Goal: Information Seeking & Learning: Learn about a topic

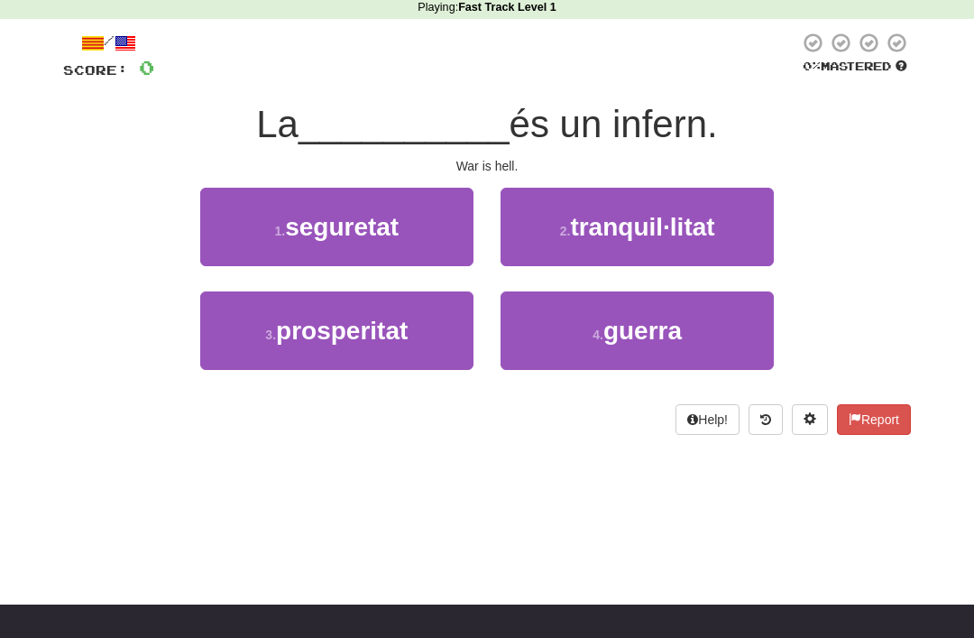
scroll to position [78, 0]
click at [723, 324] on button "4 . guerra" at bounding box center [637, 330] width 273 height 78
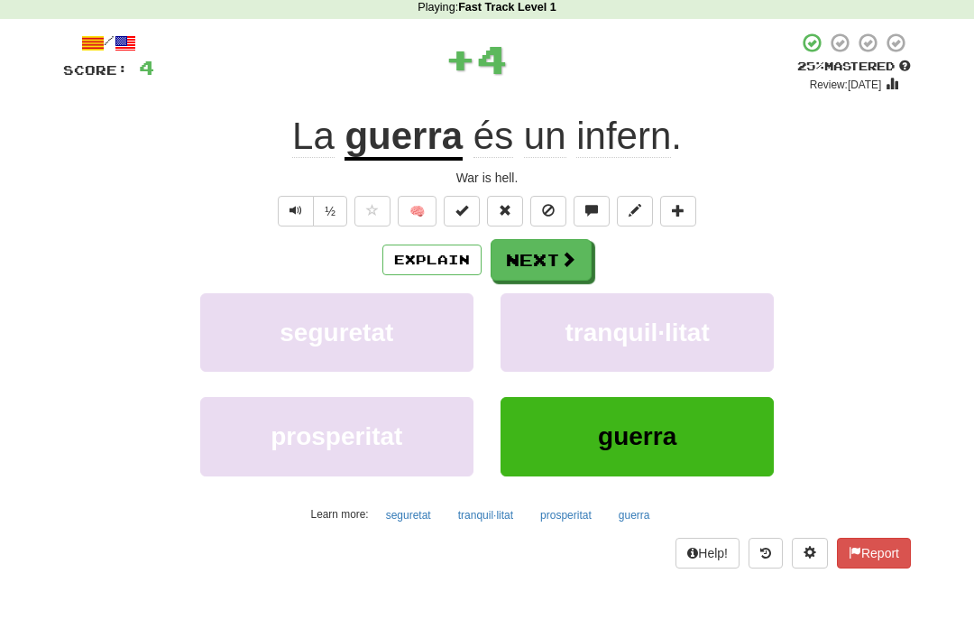
click at [562, 264] on span at bounding box center [568, 259] width 16 height 16
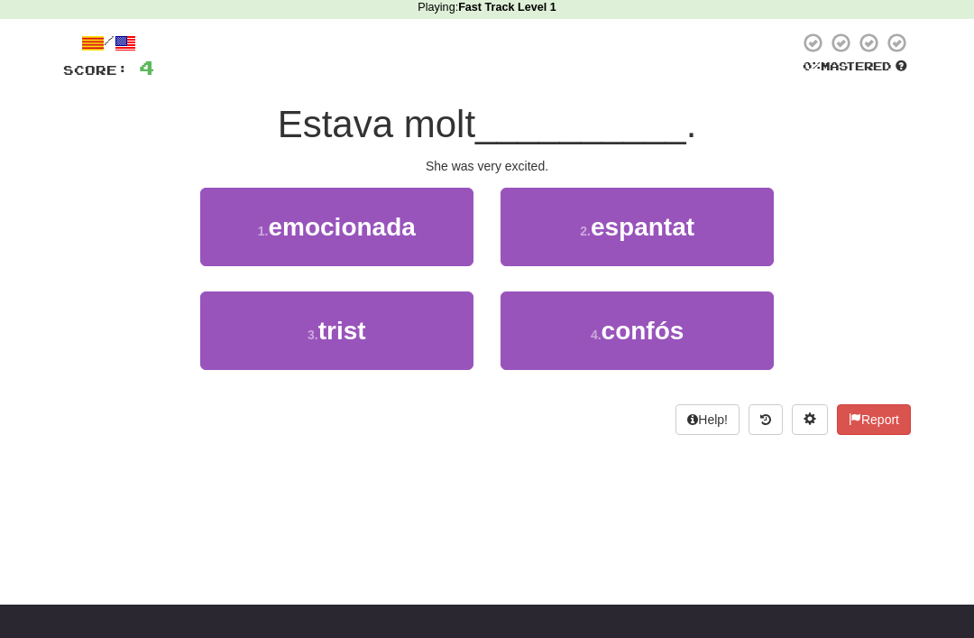
click at [252, 225] on button "1 . emocionada" at bounding box center [336, 227] width 273 height 78
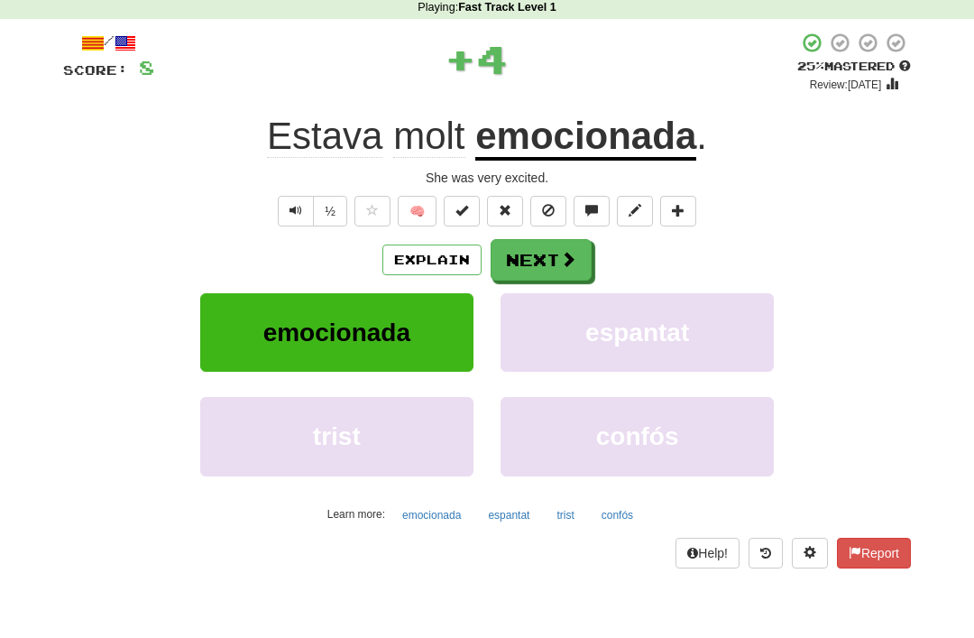
click at [571, 253] on span at bounding box center [568, 259] width 16 height 16
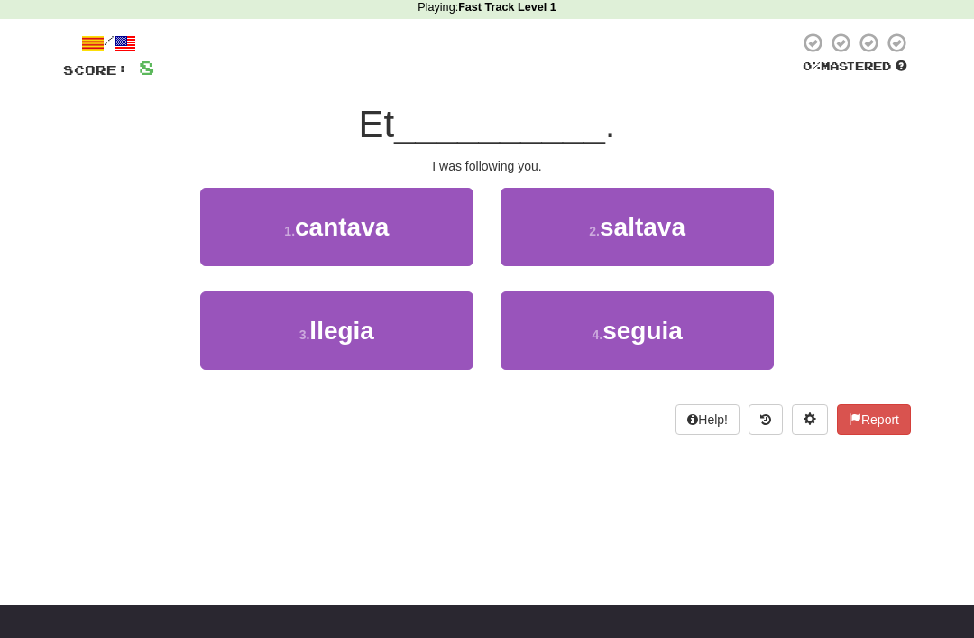
click at [699, 337] on button "4 . seguia" at bounding box center [637, 330] width 273 height 78
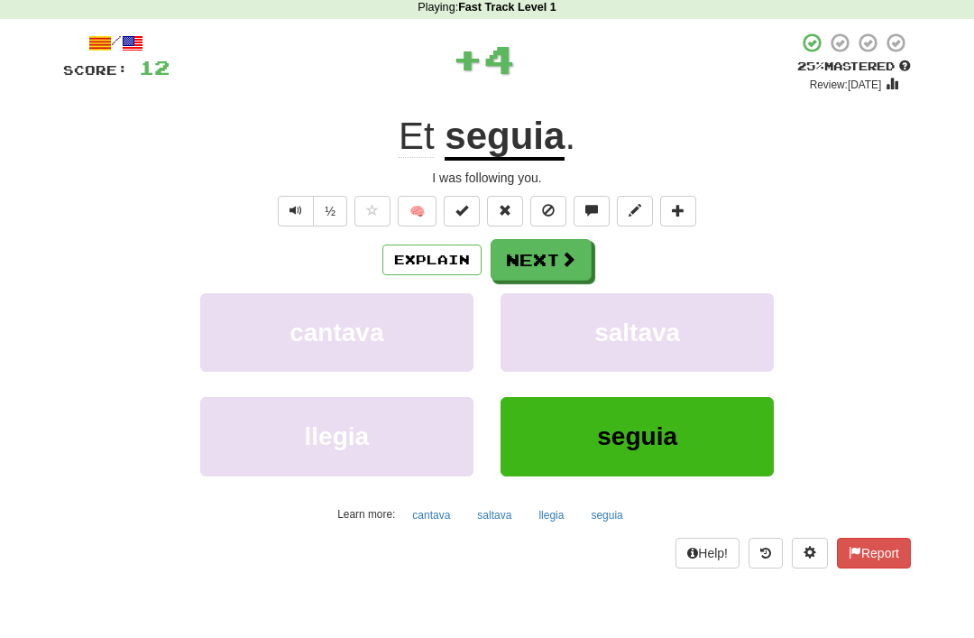
click at [572, 258] on span at bounding box center [568, 259] width 16 height 16
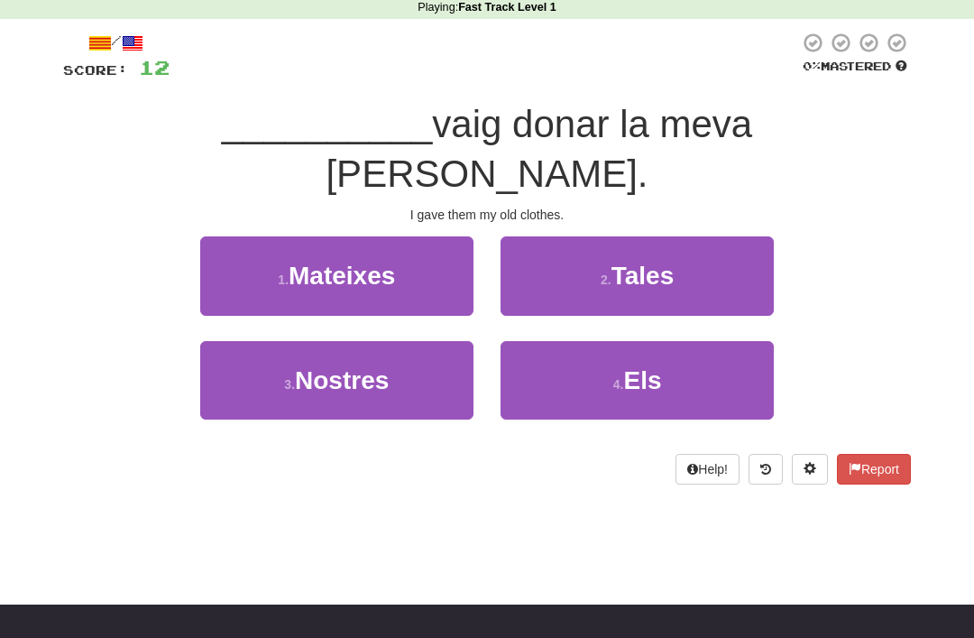
click at [702, 341] on button "4 . Els" at bounding box center [637, 380] width 273 height 78
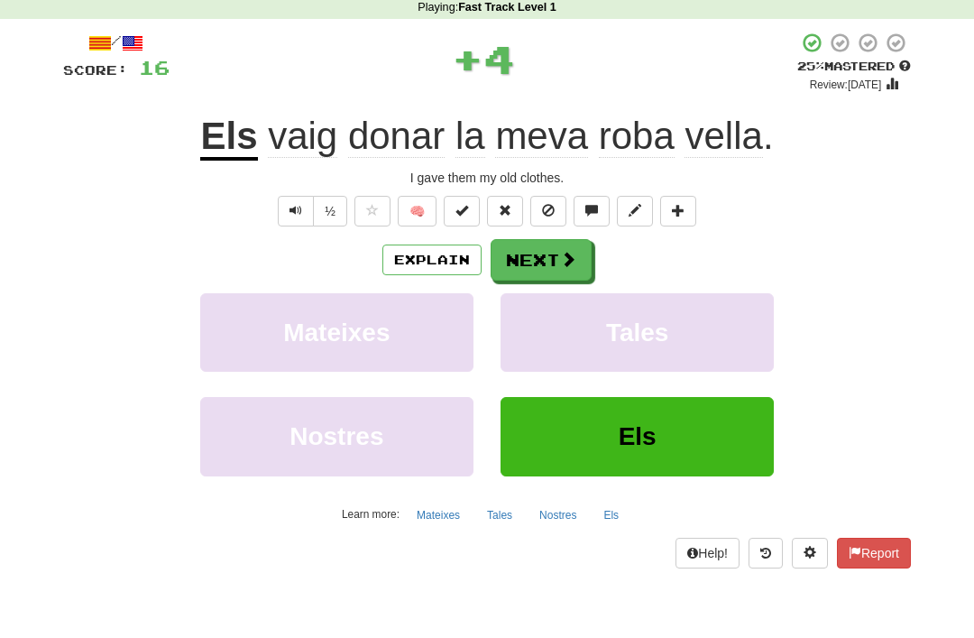
click at [562, 251] on span at bounding box center [568, 259] width 16 height 16
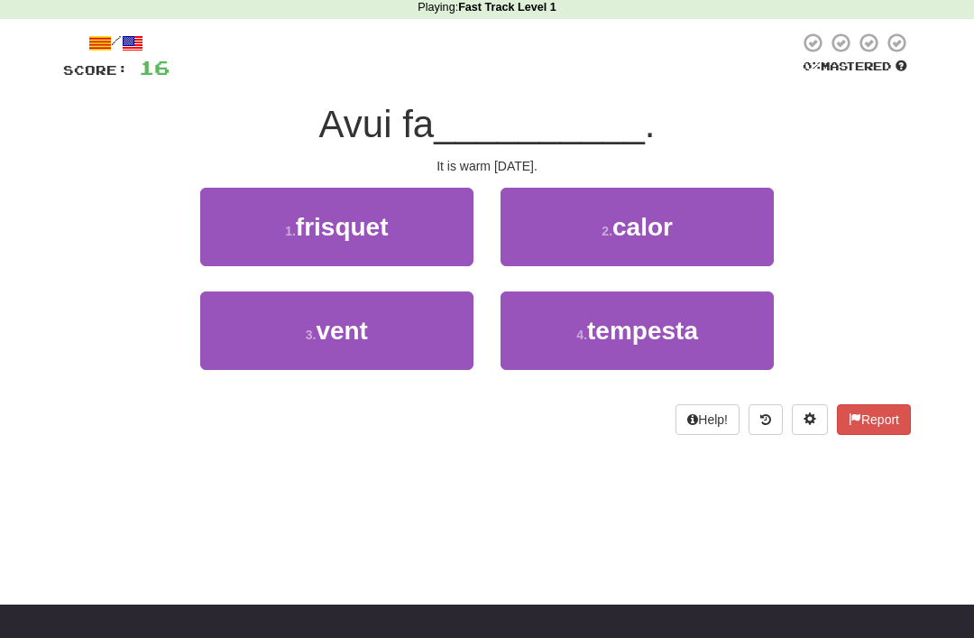
click at [708, 235] on button "2 . calor" at bounding box center [637, 227] width 273 height 78
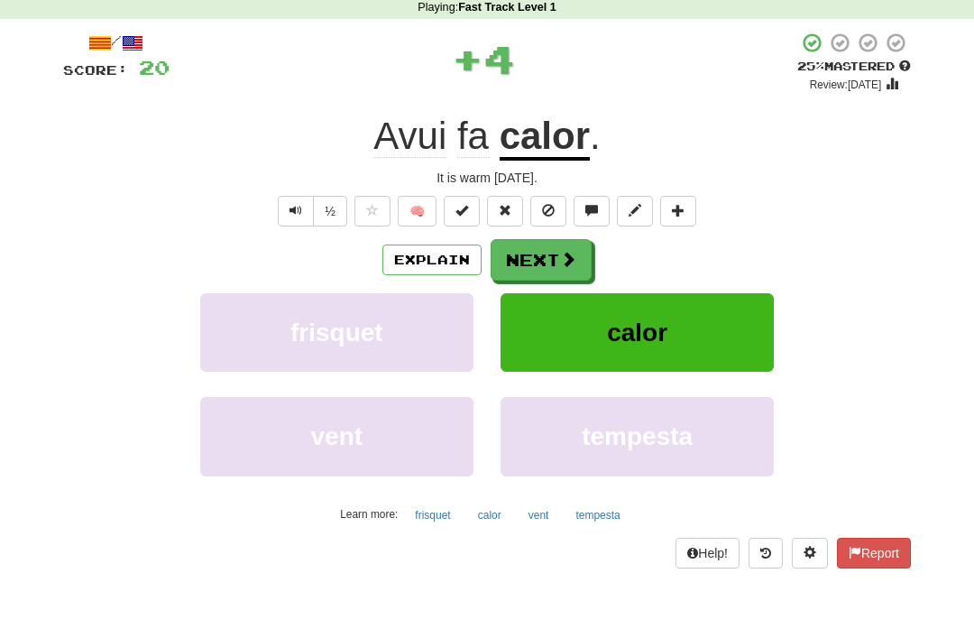
click at [566, 268] on button "Next" at bounding box center [541, 259] width 101 height 41
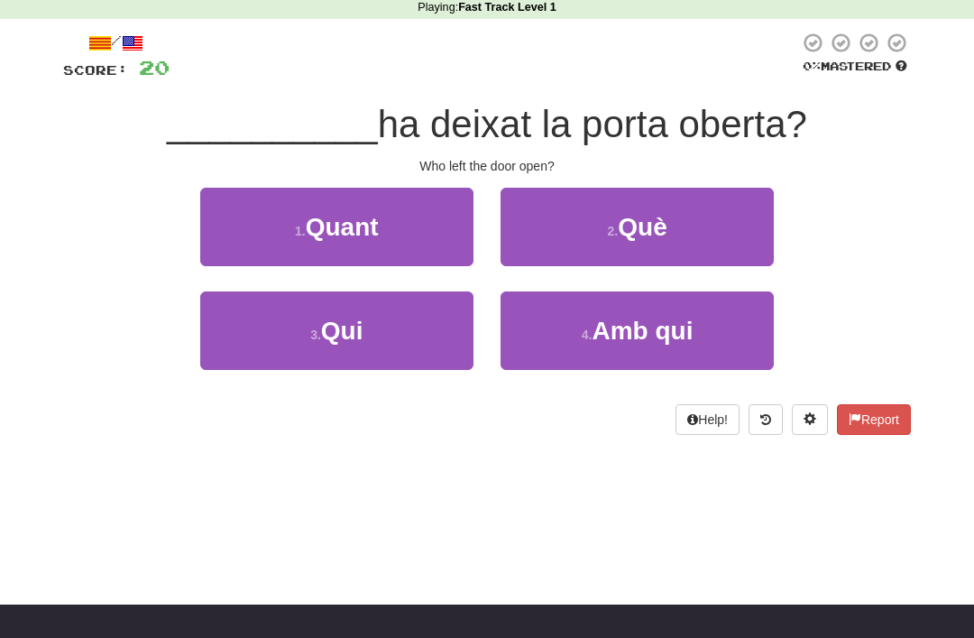
click at [269, 333] on button "3 . Qui" at bounding box center [336, 330] width 273 height 78
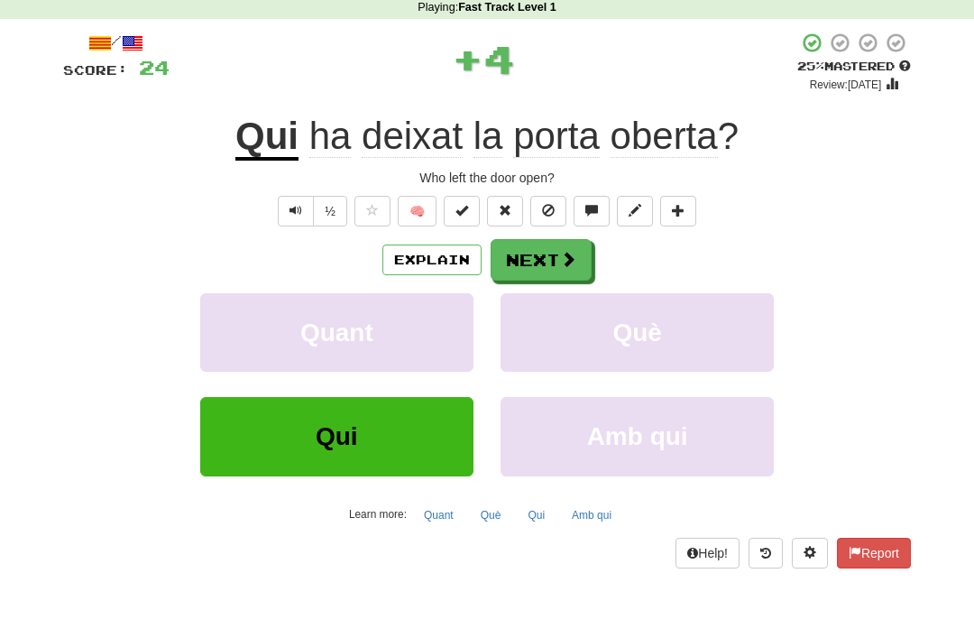
click at [578, 258] on button "Next" at bounding box center [541, 259] width 101 height 41
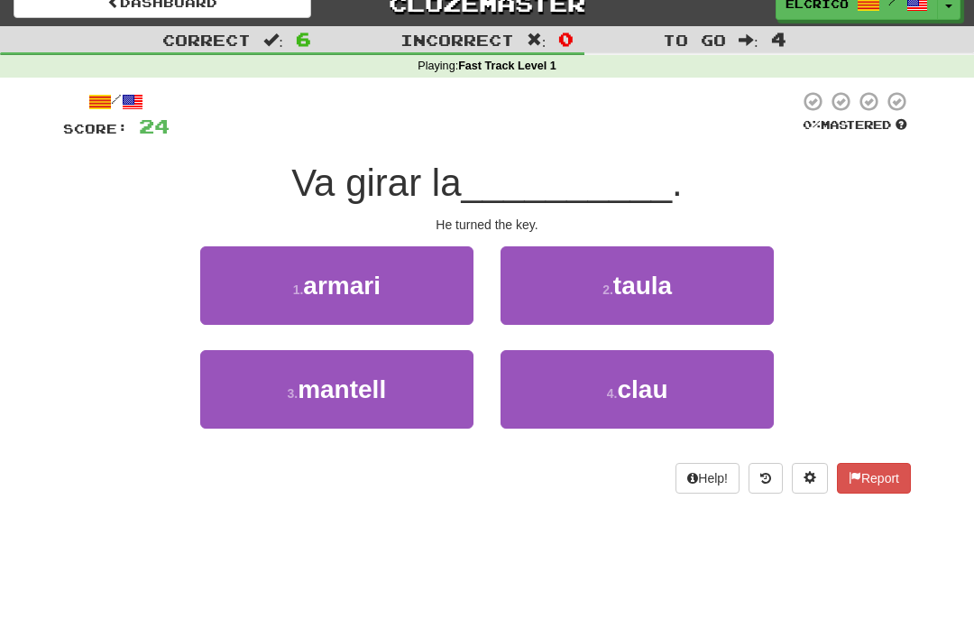
scroll to position [19, 0]
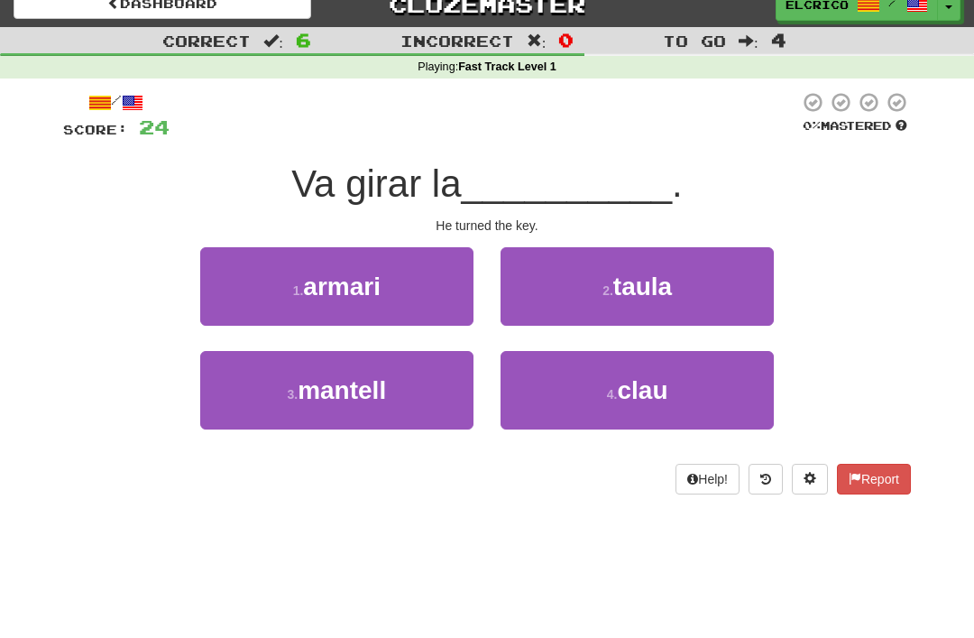
click at [730, 391] on button "4 . clau" at bounding box center [637, 390] width 273 height 78
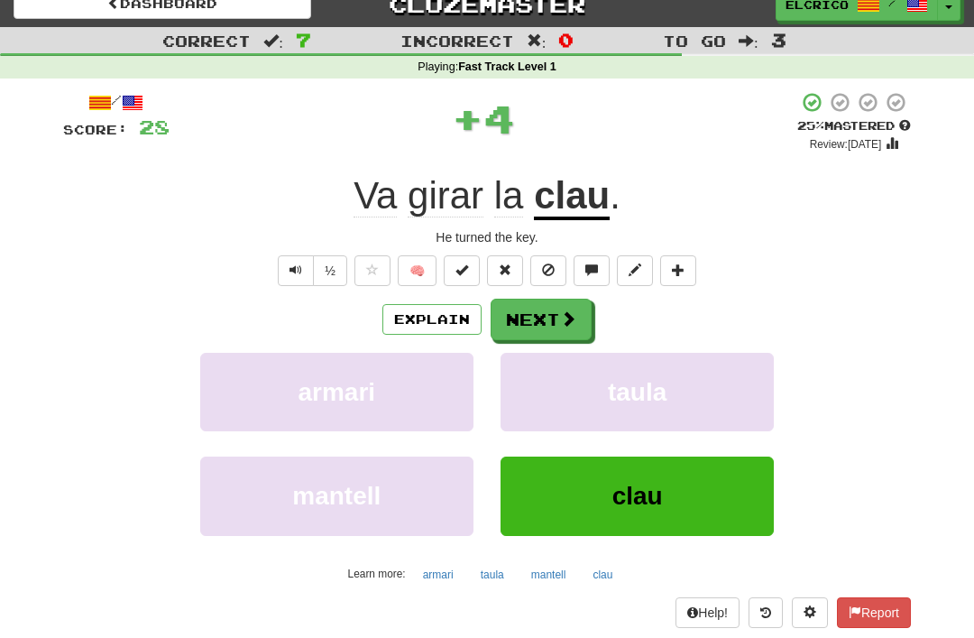
scroll to position [77, 0]
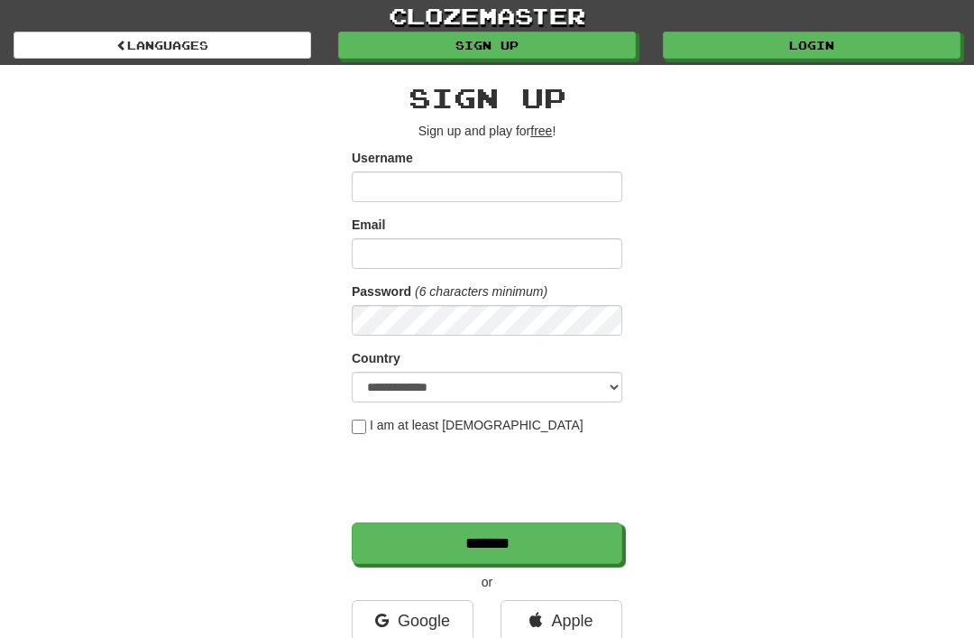
scroll to position [77, 0]
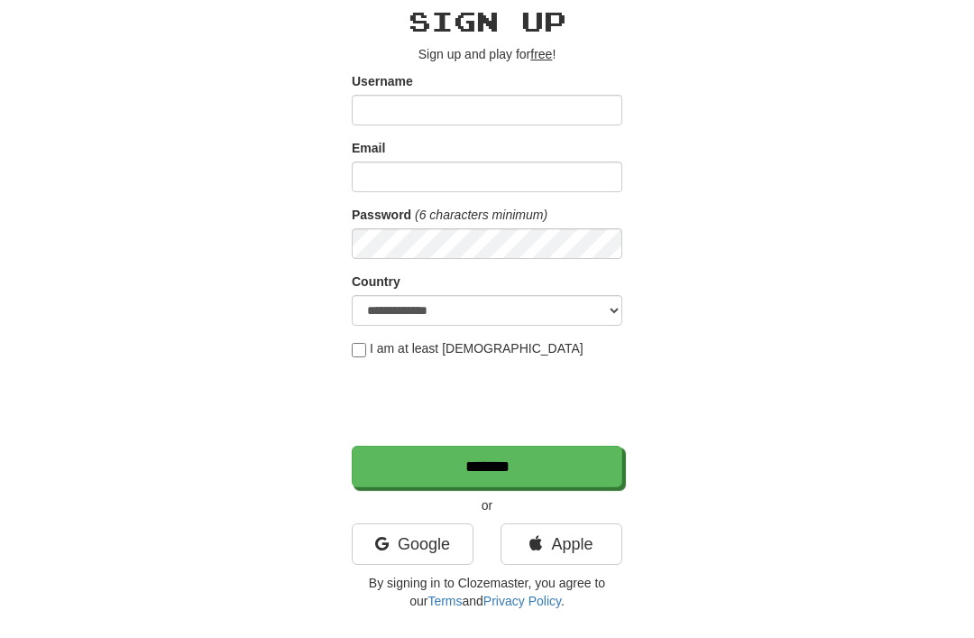
click at [554, 102] on input "Username" at bounding box center [487, 110] width 271 height 31
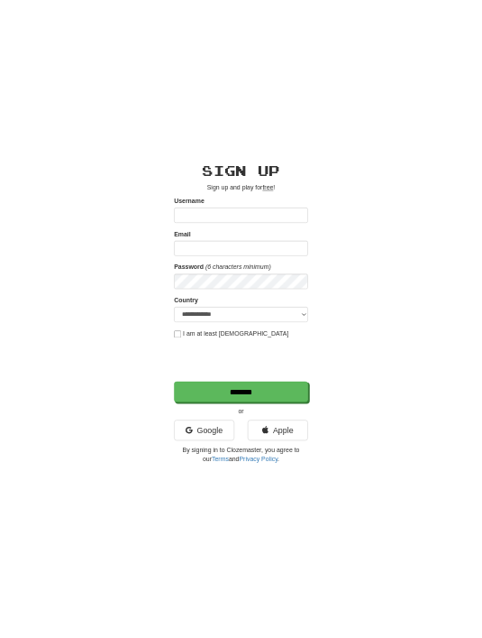
scroll to position [0, 0]
